Goal: Task Accomplishment & Management: Manage account settings

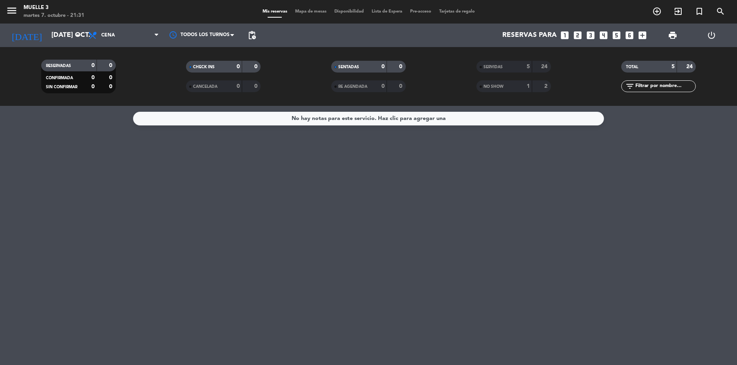
click at [173, 160] on div "No hay notas para este servicio. Haz clic para agregar una" at bounding box center [368, 235] width 737 height 259
click at [195, 244] on div "No hay notas para este servicio. Haz clic para agregar una" at bounding box center [368, 235] width 737 height 259
click at [166, 175] on div "No hay notas para este servicio. Haz clic para agregar una" at bounding box center [368, 235] width 737 height 259
click at [208, 182] on div "No hay notas para este servicio. Haz clic para agregar una" at bounding box center [368, 235] width 737 height 259
click at [512, 85] on div "NO SHOW" at bounding box center [496, 86] width 36 height 9
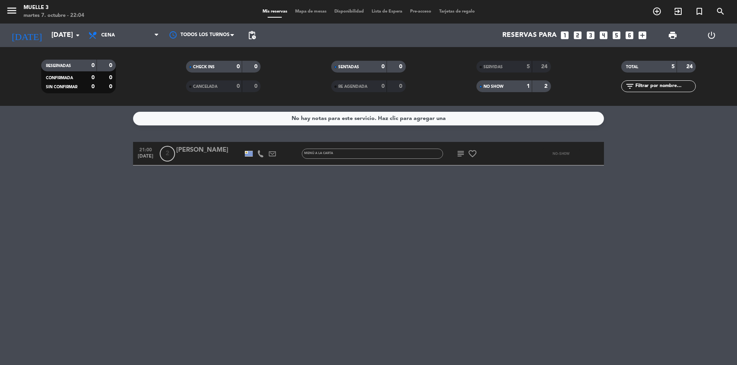
click at [511, 72] on div "SERVIDAS 5 24" at bounding box center [513, 67] width 75 height 12
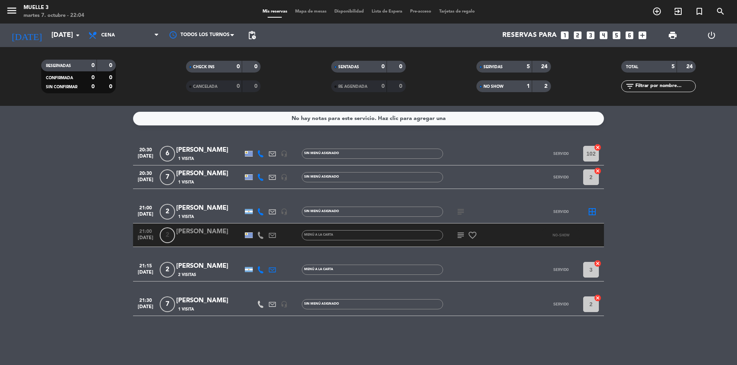
click at [687, 147] on bookings-row "20:30 oct. 7 6 Javier BEBANZ 1 Visita headset_mic Sin menú asignado SERVIDO 102…" at bounding box center [368, 229] width 737 height 174
click at [711, 186] on bookings-row "20:30 oct. 7 6 Javier BEBANZ 1 Visita headset_mic Sin menú asignado SERVIDO 102…" at bounding box center [368, 229] width 737 height 174
click at [38, 197] on bookings-row "20:30 oct. 7 6 Javier BEBANZ 1 Visita headset_mic Sin menú asignado SERVIDO 102…" at bounding box center [368, 229] width 737 height 174
click at [93, 169] on bookings-row "20:30 oct. 7 6 Javier BEBANZ 1 Visita headset_mic Sin menú asignado SERVIDO 102…" at bounding box center [368, 229] width 737 height 174
